Goal: Task Accomplishment & Management: Use online tool/utility

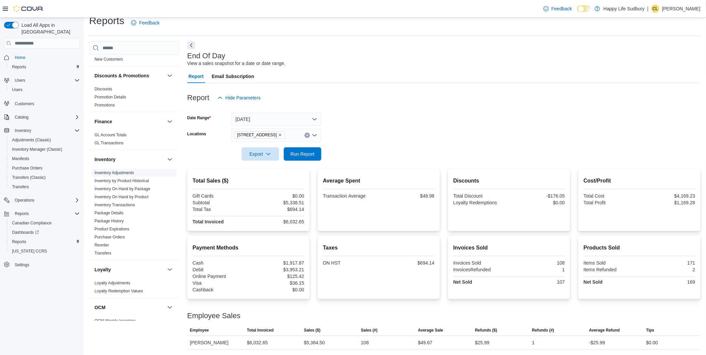
scroll to position [74, 0]
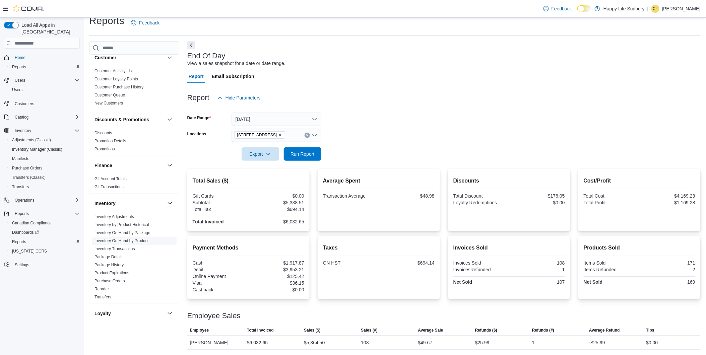
click at [124, 238] on span "Inventory On Hand by Product" at bounding box center [121, 240] width 54 height 5
click at [118, 239] on link "Inventory On Hand by Product" at bounding box center [121, 241] width 54 height 5
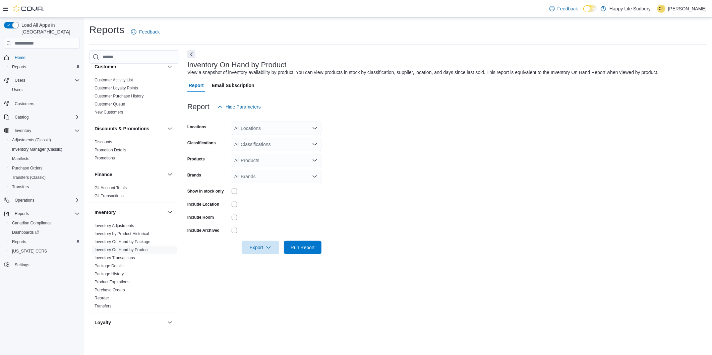
click at [253, 124] on div "All Locations" at bounding box center [277, 128] width 90 height 13
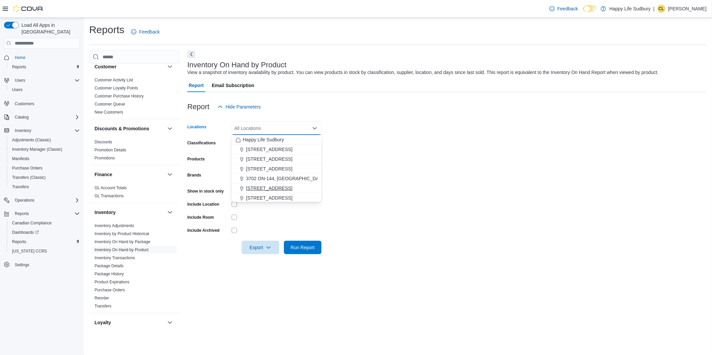
click at [278, 186] on span "[STREET_ADDRESS]" at bounding box center [269, 188] width 46 height 7
drag, startPoint x: 398, startPoint y: 173, endPoint x: 239, endPoint y: 190, distance: 160.1
click at [376, 173] on form "Locations [STREET_ADDRESS][GEOGRAPHIC_DATA] box. Selected. [STREET_ADDRESS]. Pr…" at bounding box center [446, 184] width 519 height 141
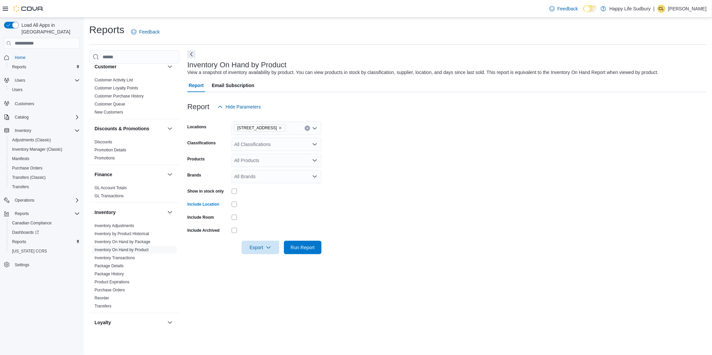
click at [270, 230] on div at bounding box center [277, 230] width 90 height 5
click at [304, 255] on div at bounding box center [446, 258] width 519 height 8
click at [309, 250] on span "Run Report" at bounding box center [302, 247] width 24 height 7
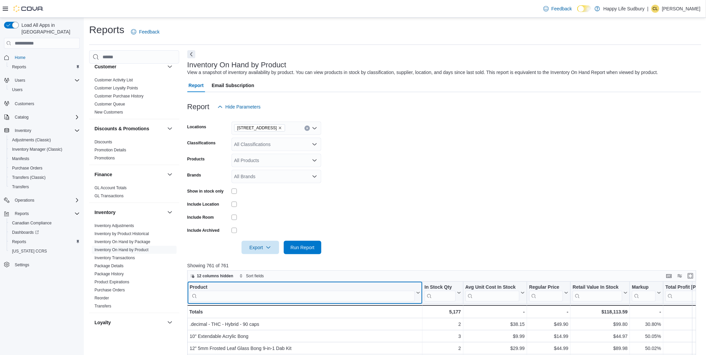
click at [290, 295] on input "search" at bounding box center [302, 296] width 225 height 11
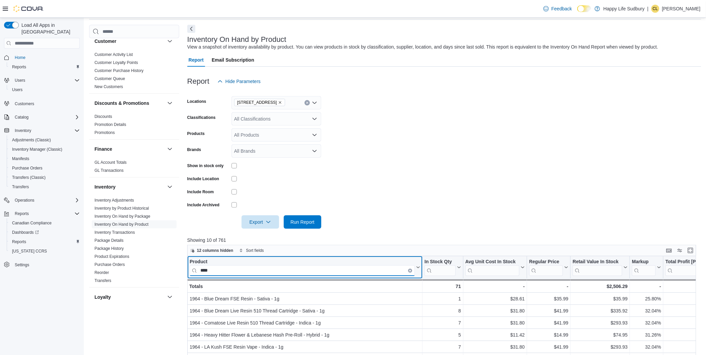
scroll to position [74, 0]
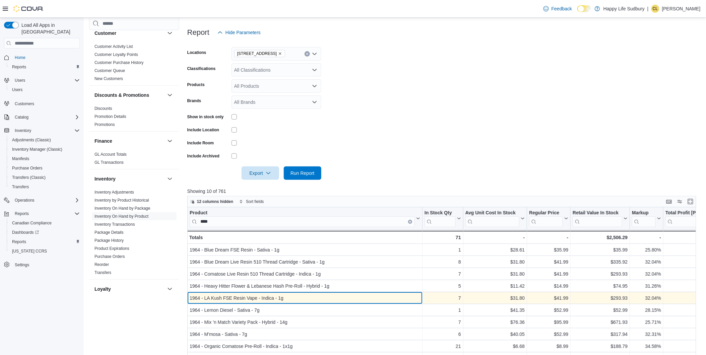
click at [245, 301] on div "1964 - LA Kush FSE Resin Vape - Indica - 1g" at bounding box center [305, 298] width 231 height 8
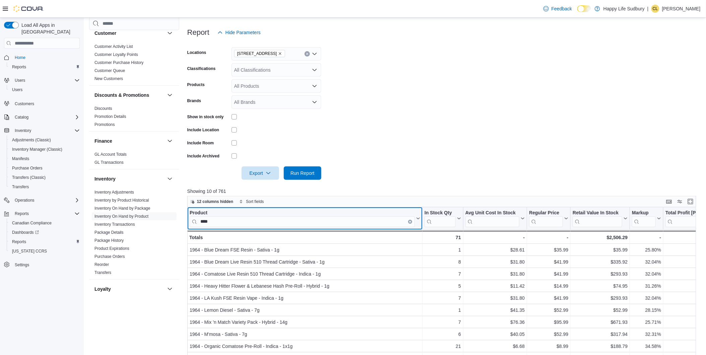
click at [233, 224] on input "****" at bounding box center [302, 221] width 225 height 11
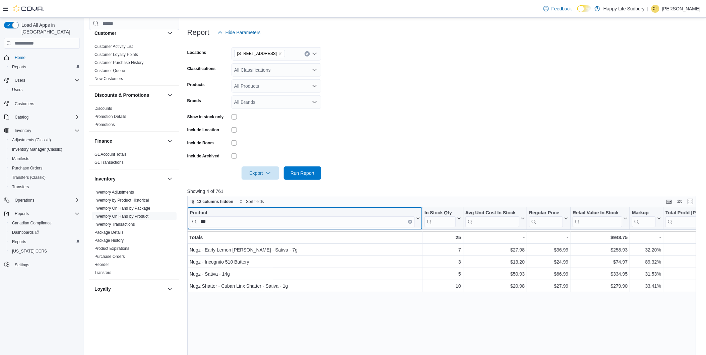
click at [246, 229] on div "Product *** Click to view column header actions" at bounding box center [304, 218] width 235 height 22
drag, startPoint x: 246, startPoint y: 229, endPoint x: 245, endPoint y: 220, distance: 9.4
click at [245, 220] on input "***" at bounding box center [302, 221] width 225 height 11
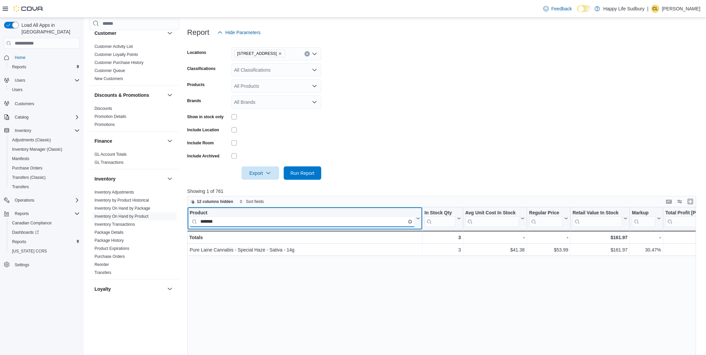
type input "*******"
click at [411, 221] on icon "Clear input" at bounding box center [410, 222] width 2 height 2
click at [411, 221] on input "search" at bounding box center [302, 221] width 225 height 11
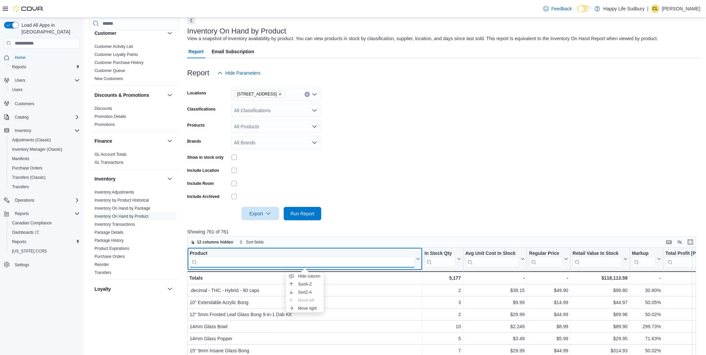
scroll to position [0, 0]
